Goal: Check status: Check status

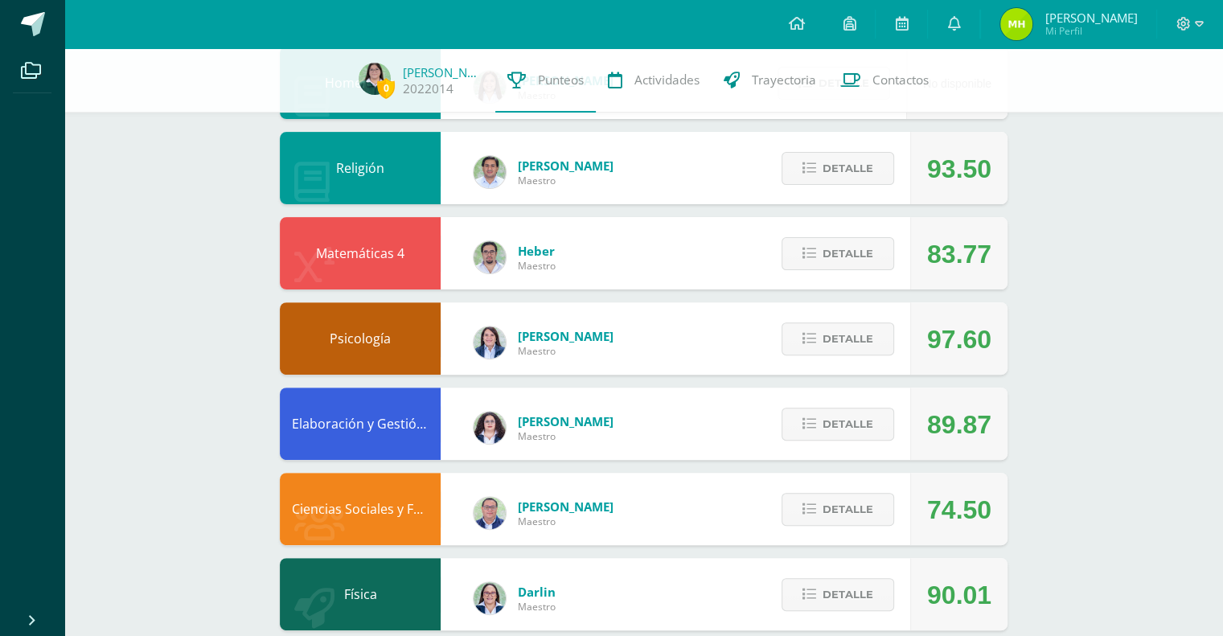
scroll to position [459, 0]
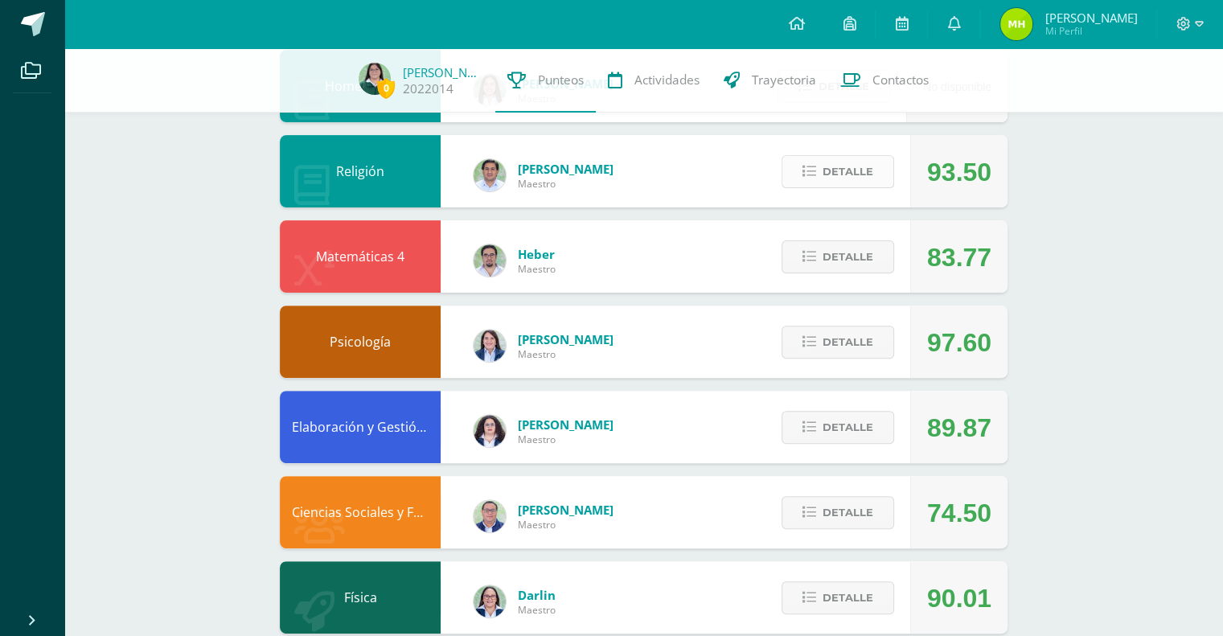
click at [810, 182] on button "Detalle" at bounding box center [838, 171] width 113 height 33
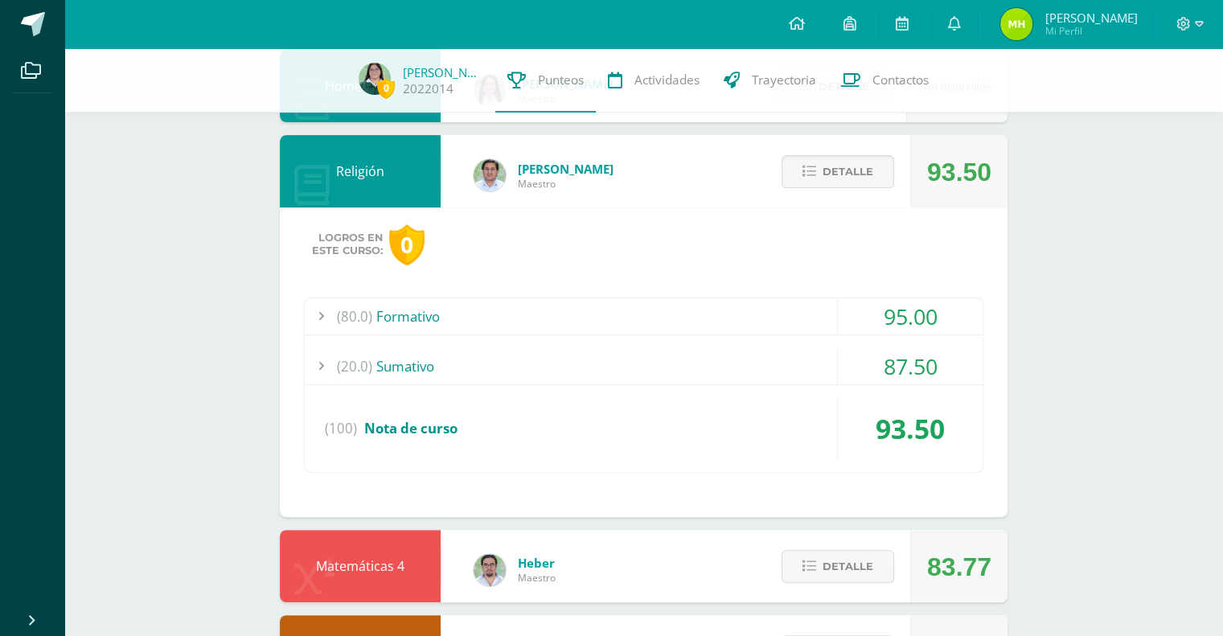
scroll to position [511, 0]
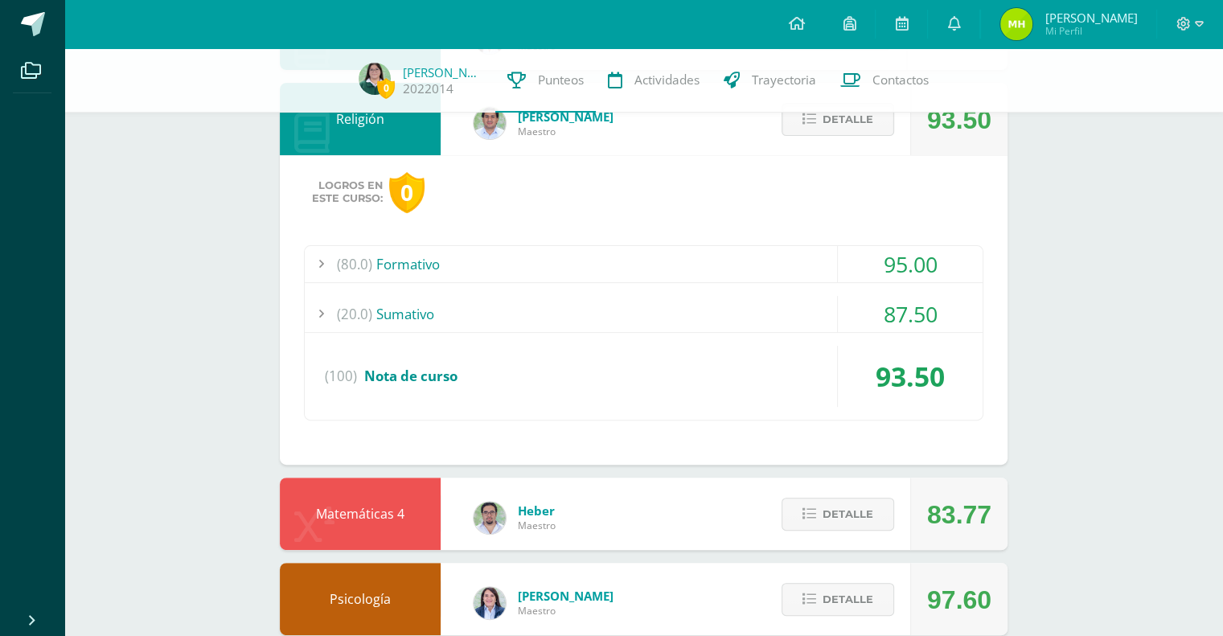
click at [896, 298] on div "87.50" at bounding box center [910, 314] width 145 height 36
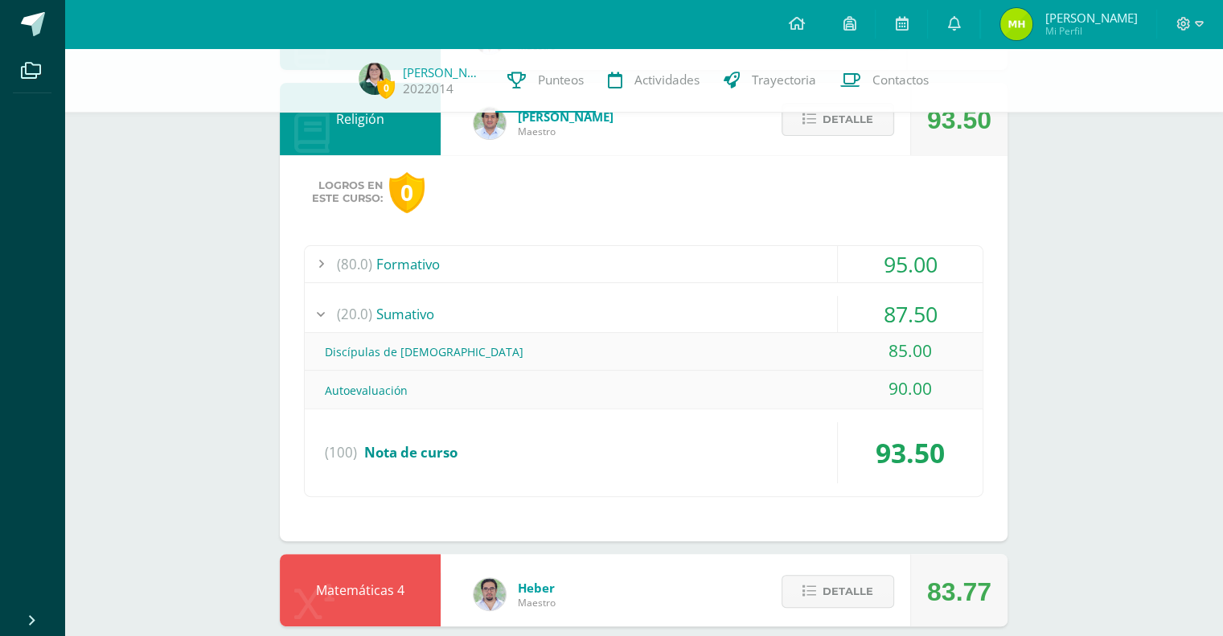
click at [915, 314] on div "87.50" at bounding box center [910, 314] width 145 height 36
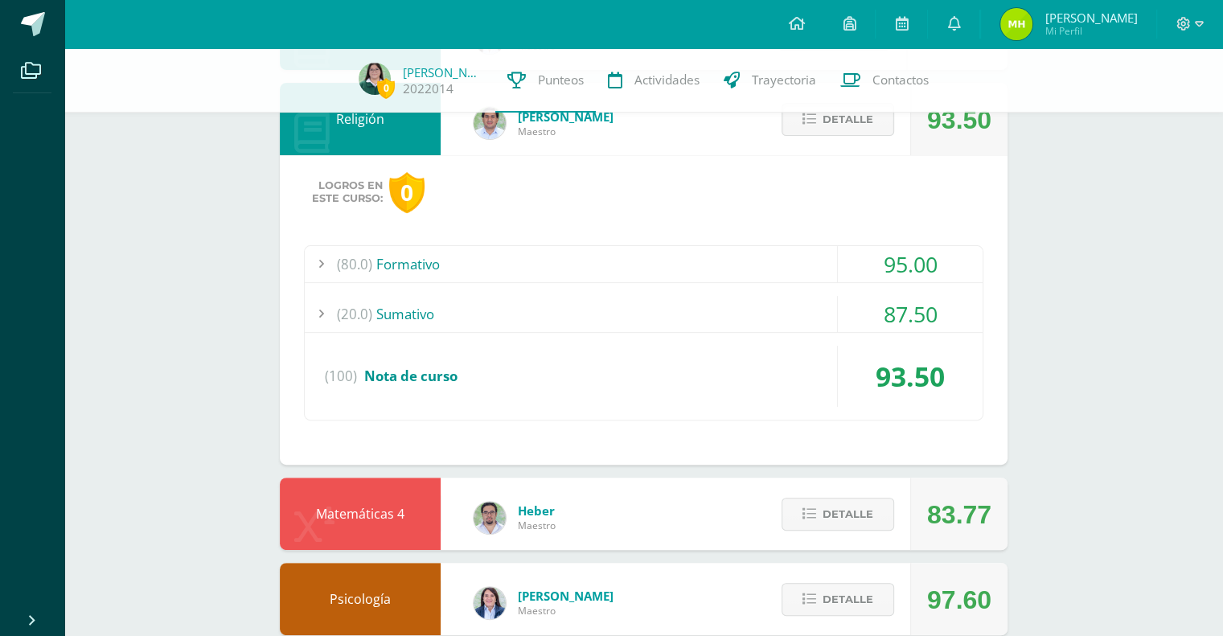
click at [905, 266] on div "95.00" at bounding box center [910, 264] width 145 height 36
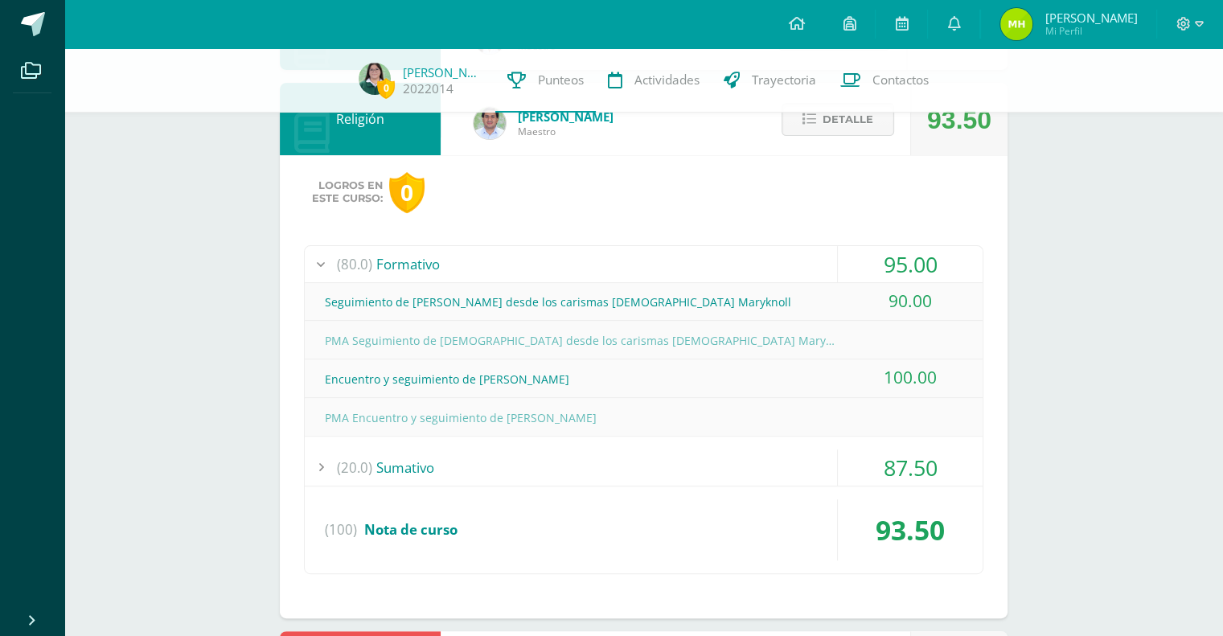
click at [905, 263] on div "95.00" at bounding box center [910, 264] width 145 height 36
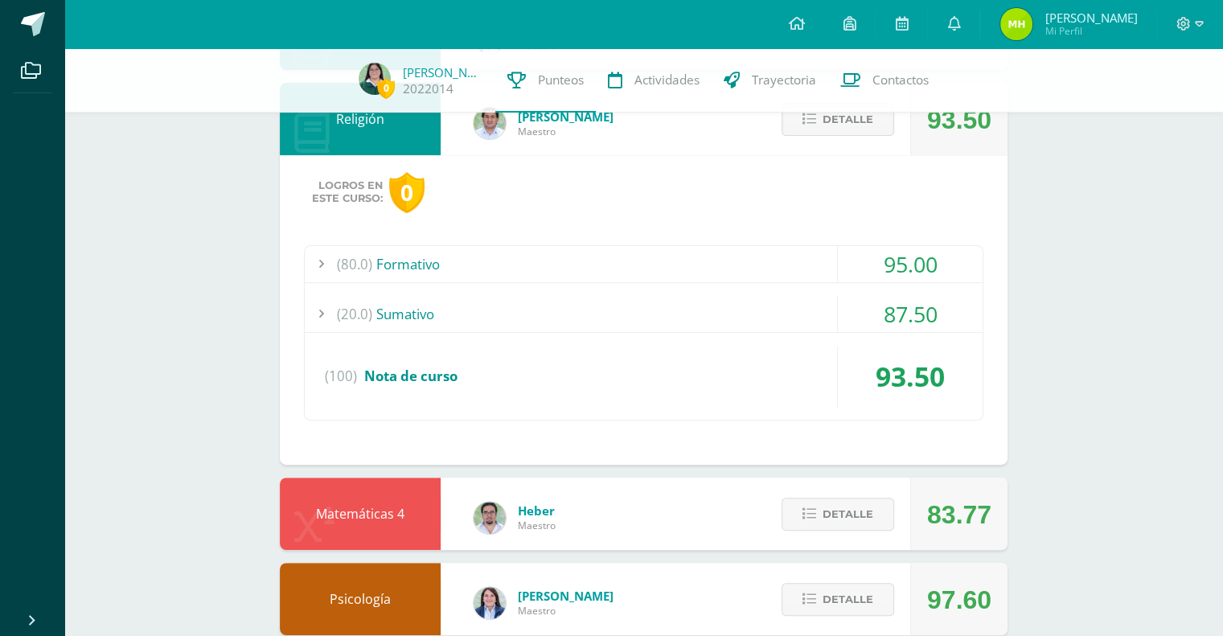
click at [920, 318] on div "87.50" at bounding box center [910, 314] width 145 height 36
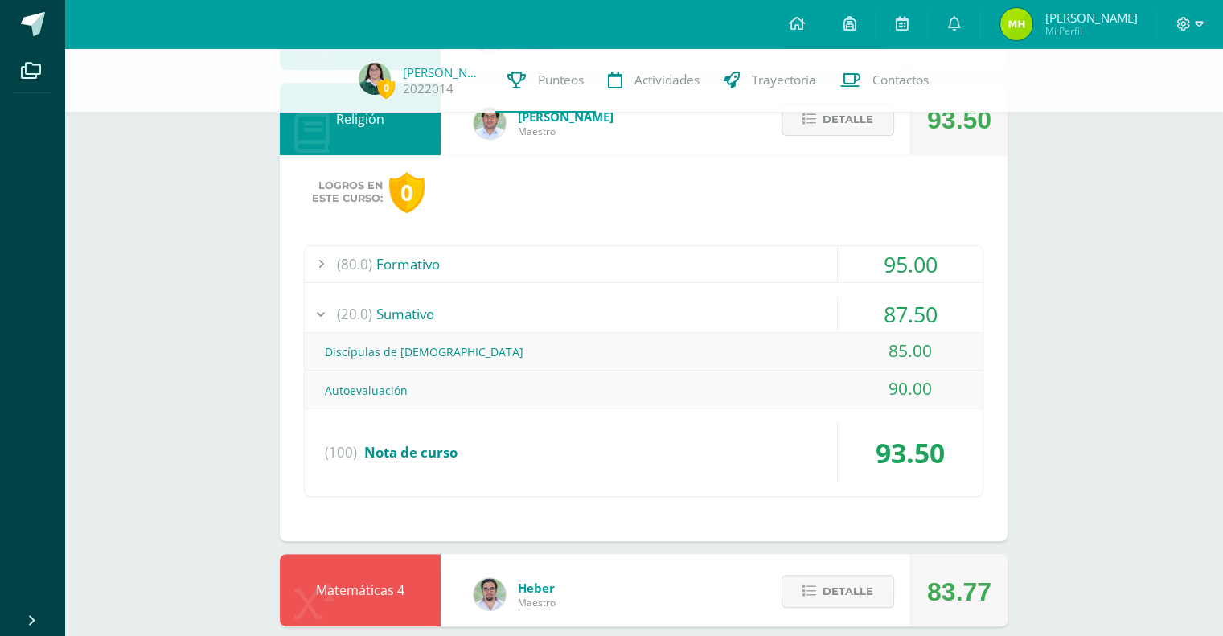
click at [919, 311] on div "87.50" at bounding box center [910, 314] width 145 height 36
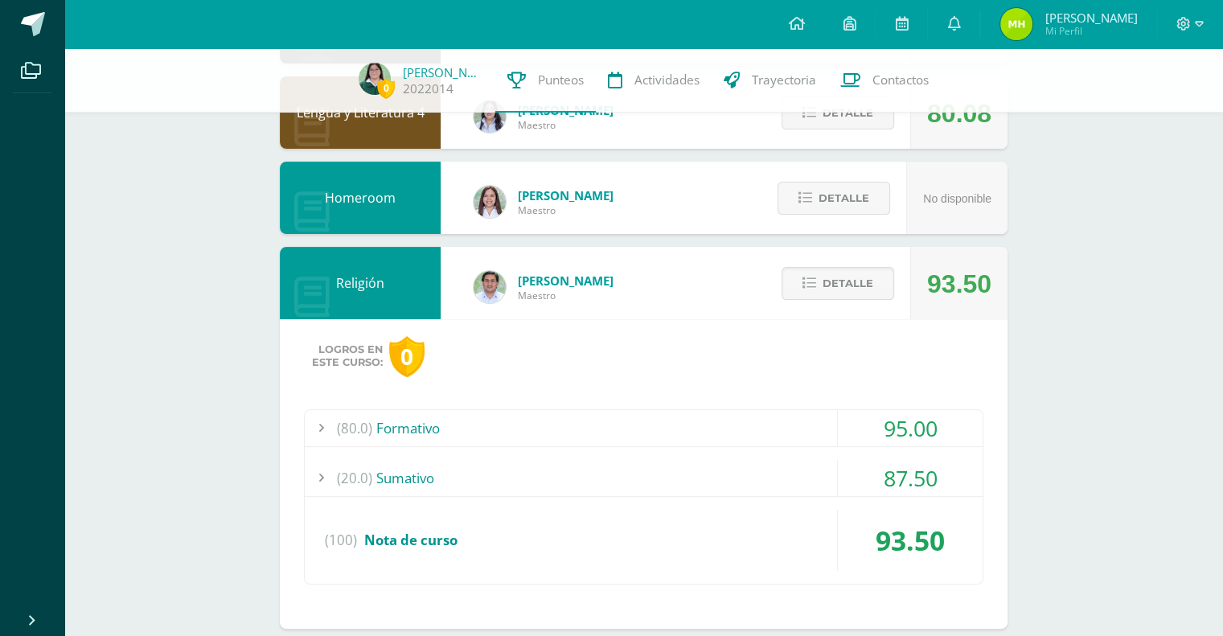
scroll to position [340, 0]
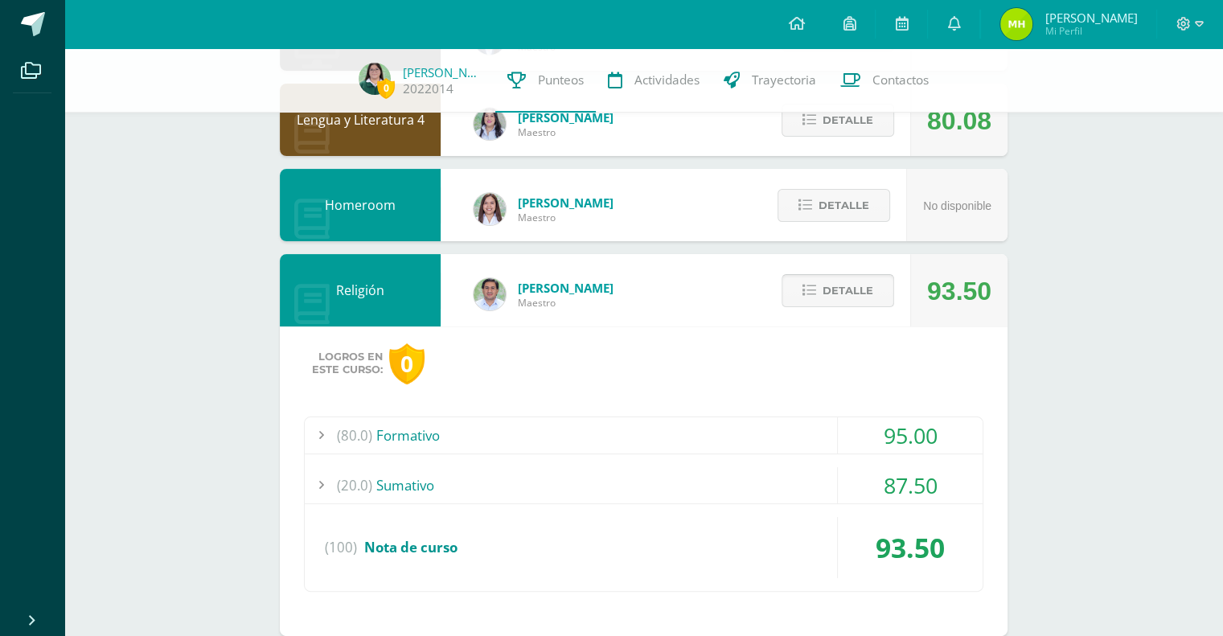
click at [839, 277] on span "Detalle" at bounding box center [848, 291] width 51 height 30
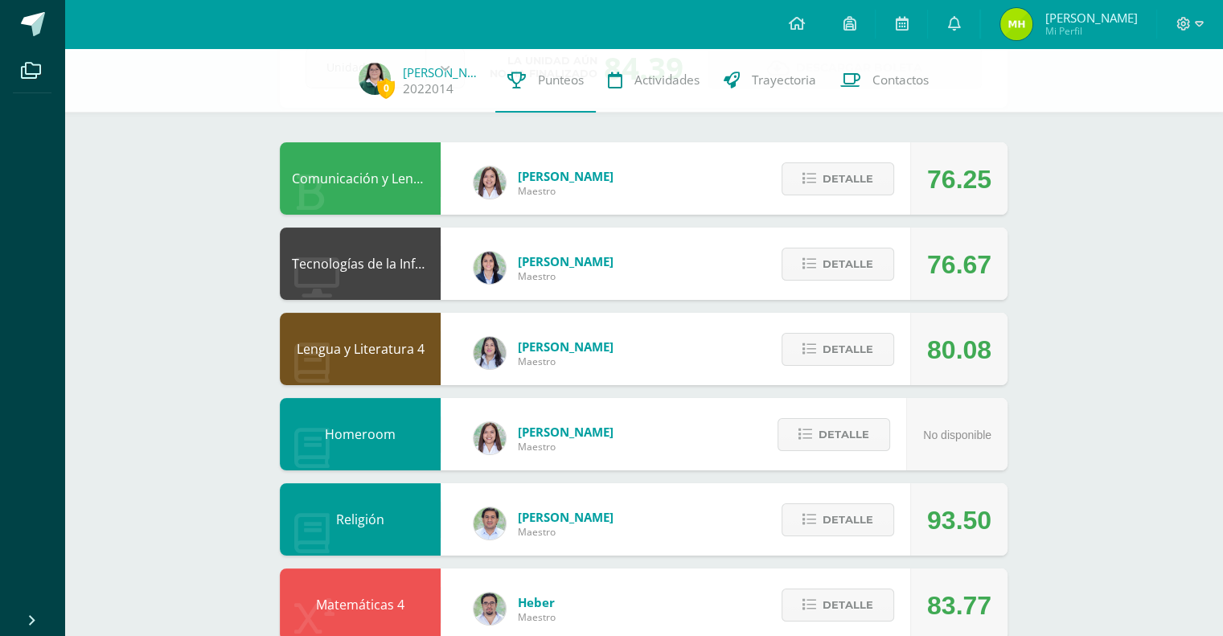
scroll to position [109, 0]
